Goal: Information Seeking & Learning: Learn about a topic

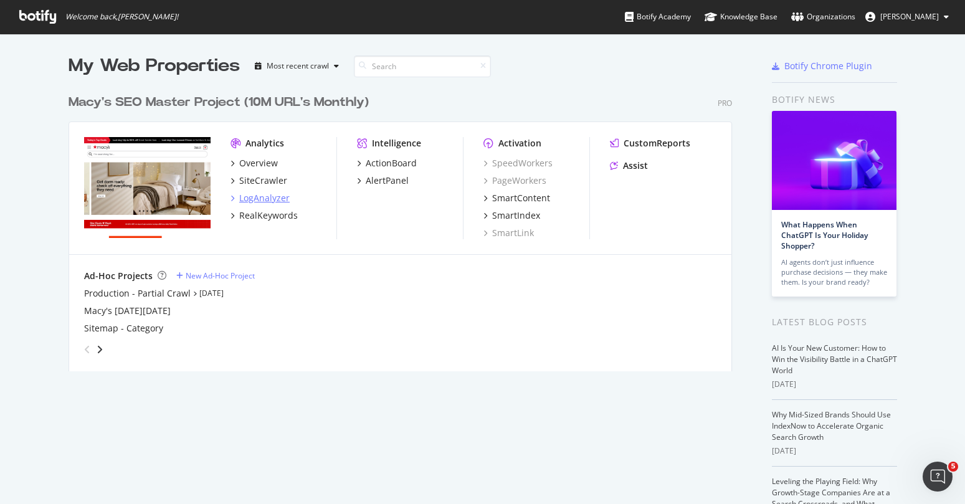
click at [250, 193] on div "LogAnalyzer" at bounding box center [264, 198] width 50 height 12
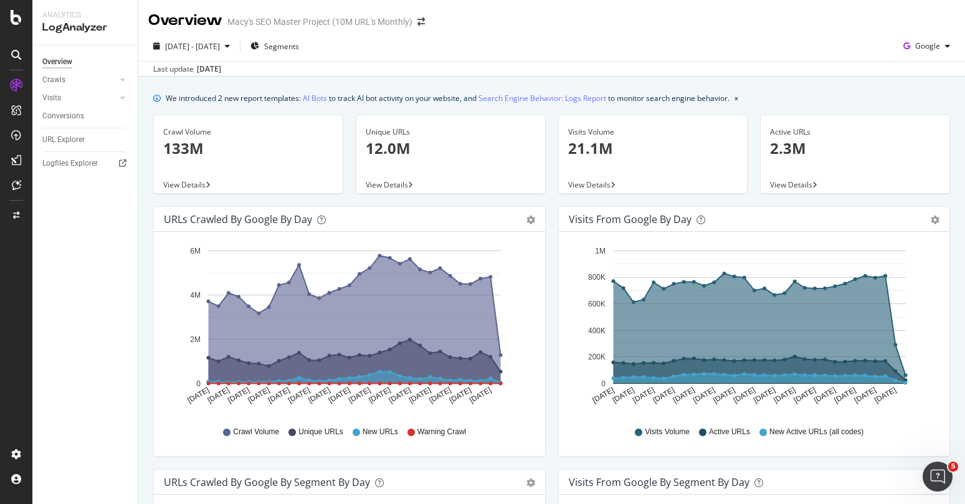
click at [408, 184] on icon at bounding box center [410, 184] width 5 height 7
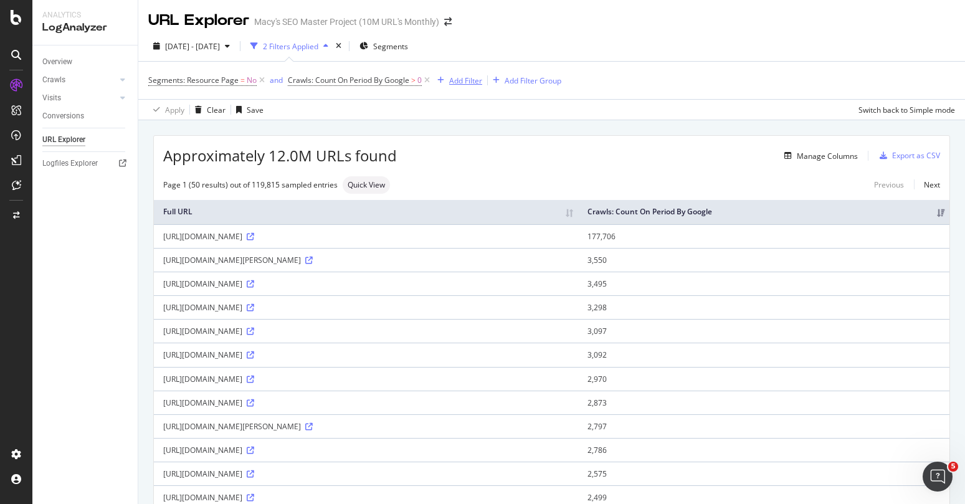
click at [469, 76] on div "Add Filter" at bounding box center [465, 80] width 33 height 11
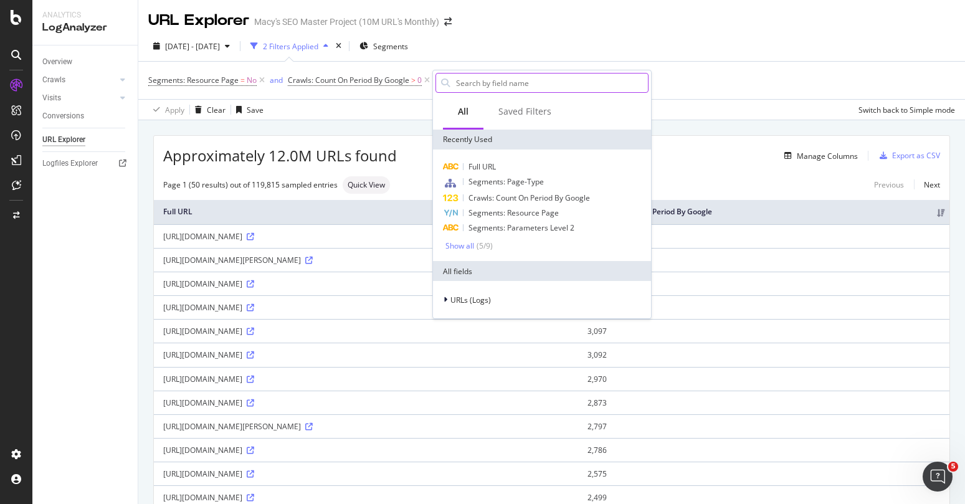
click at [490, 87] on input "text" at bounding box center [551, 82] width 193 height 19
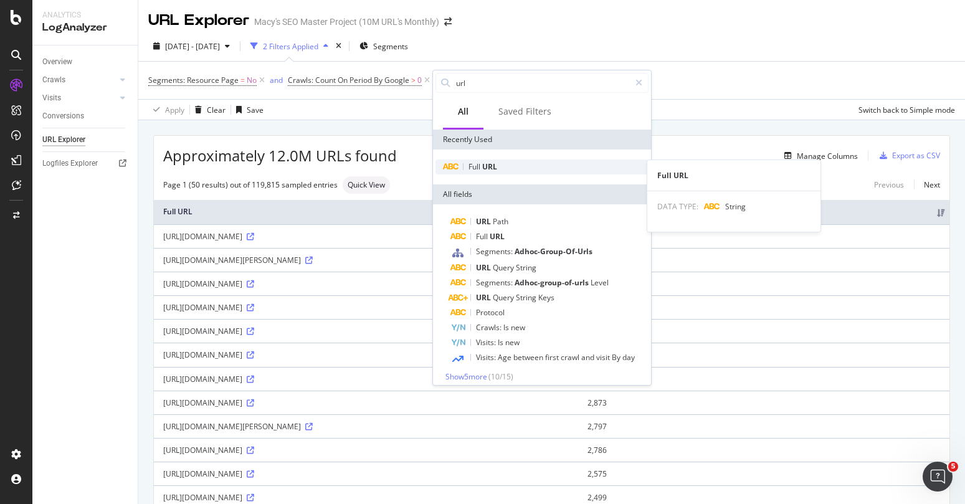
type input "url"
click at [497, 163] on div "Full URL" at bounding box center [541, 166] width 213 height 15
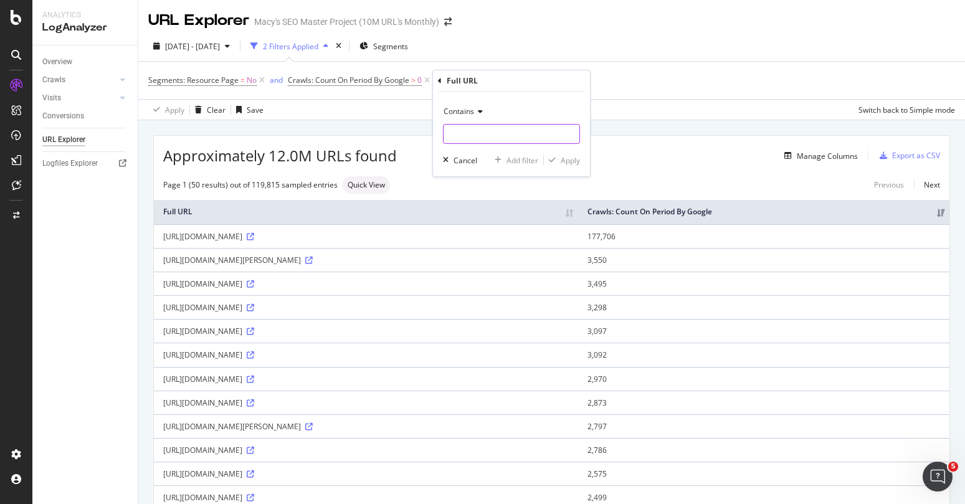
click at [493, 133] on input "text" at bounding box center [511, 134] width 136 height 20
type input "/Brand/"
click at [569, 166] on div "Contains /Brand/ Cancel Add filter Apply" at bounding box center [511, 134] width 157 height 85
click at [568, 163] on div "Apply" at bounding box center [569, 160] width 19 height 11
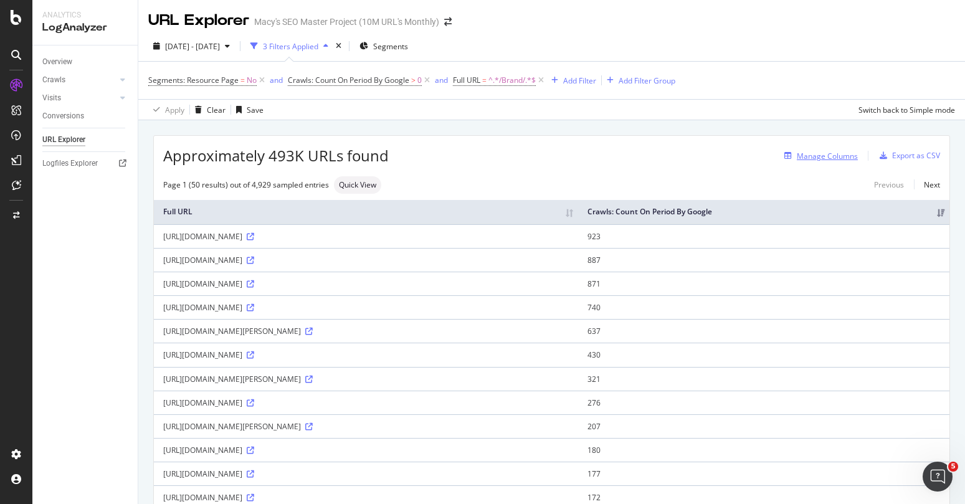
click at [829, 158] on div "Manage Columns" at bounding box center [827, 156] width 61 height 11
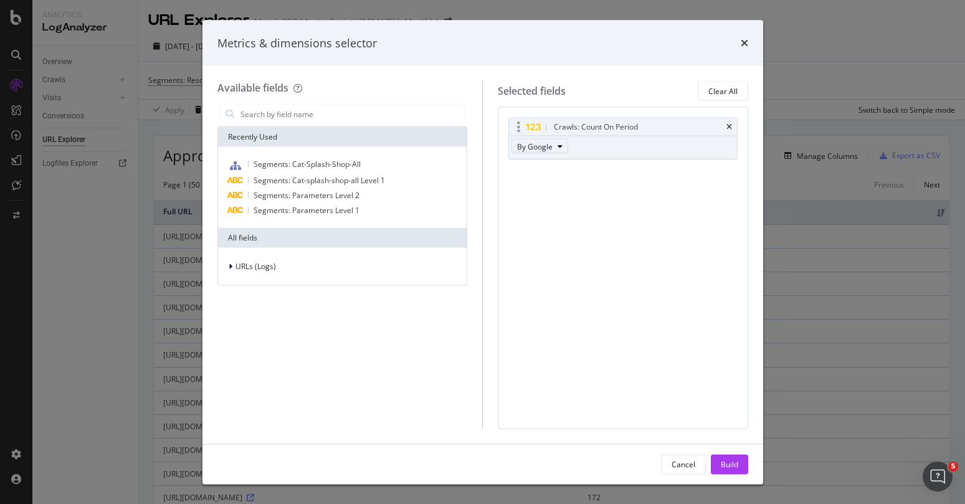
click at [547, 144] on span "By Google" at bounding box center [534, 146] width 35 height 11
click at [735, 225] on div "Crawls: Count On Period By Google You can use this field as a To pick up a drag…" at bounding box center [623, 267] width 250 height 321
click at [747, 47] on div "times" at bounding box center [743, 43] width 7 height 16
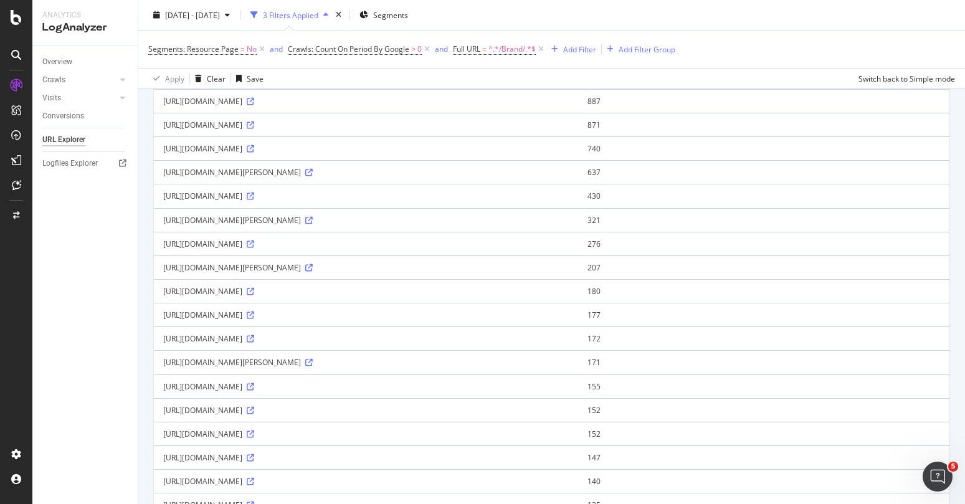
scroll to position [14, 0]
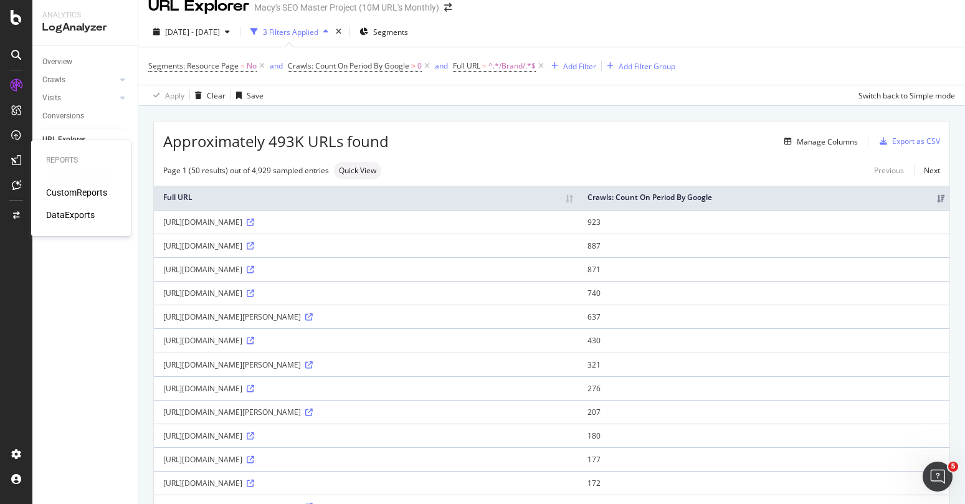
click at [71, 194] on div "CustomReports" at bounding box center [76, 192] width 61 height 12
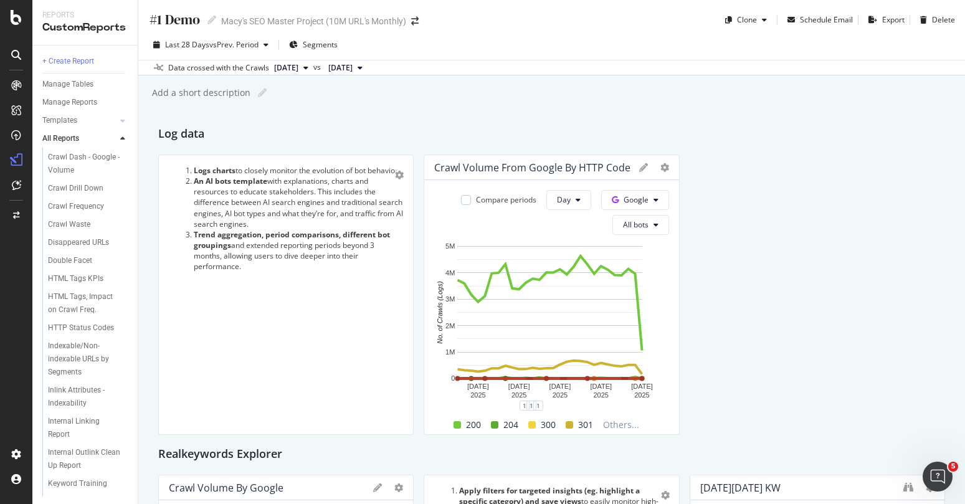
scroll to position [762, 0]
click at [83, 264] on div "Double Facet" at bounding box center [70, 257] width 44 height 13
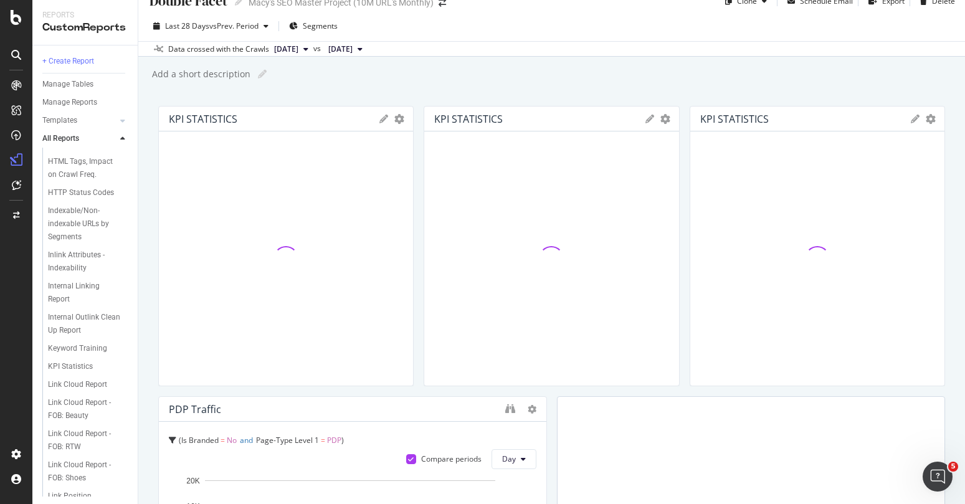
scroll to position [904, 0]
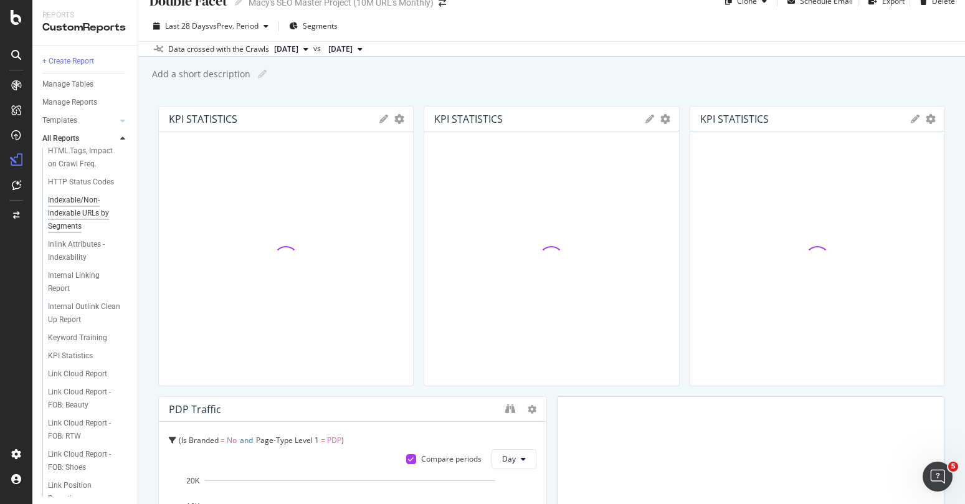
click at [72, 233] on div "Indexable/Non-indexable URLs by Segments" at bounding box center [85, 213] width 75 height 39
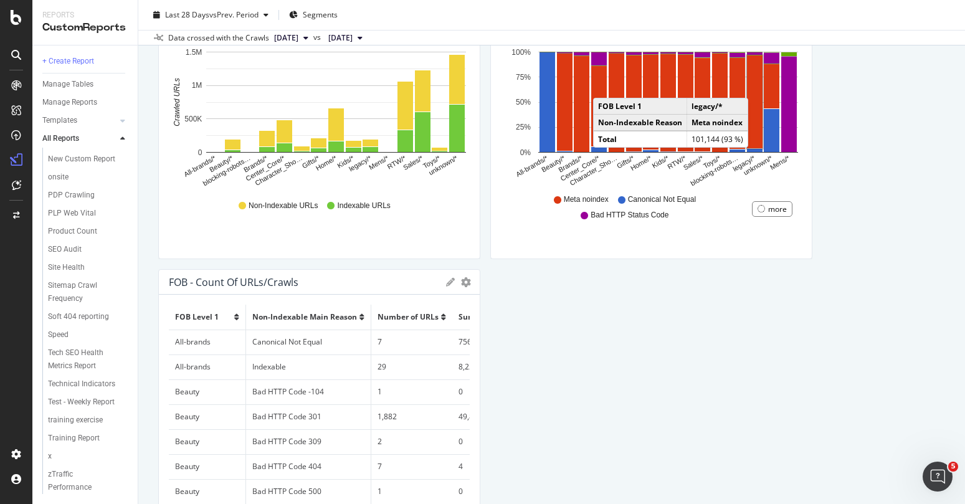
scroll to position [1514, 0]
click at [83, 372] on div "Tech SEO Health Metrics Report" at bounding box center [84, 359] width 72 height 26
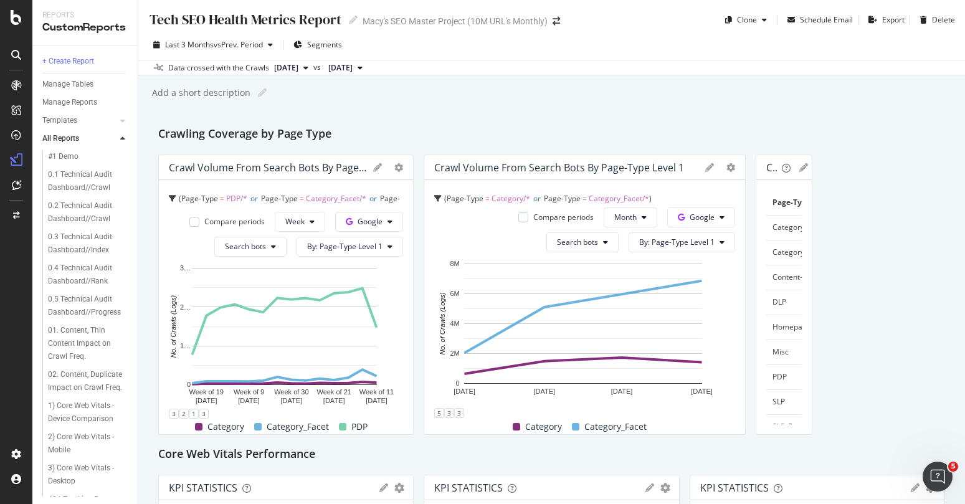
click at [576, 200] on span "Page-Type" at bounding box center [562, 198] width 37 height 11
